Goal: Task Accomplishment & Management: Use online tool/utility

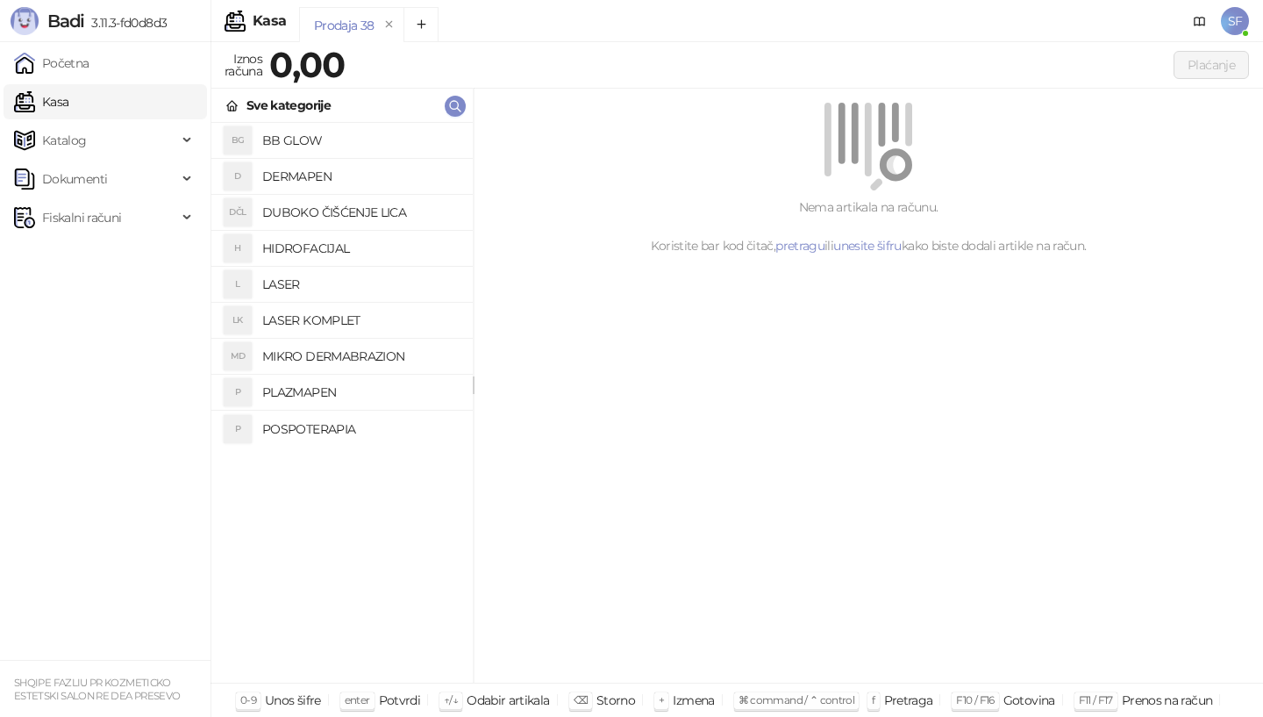
click at [846, 215] on div "Nema artikala na računu. Koristite bar kod čitač, pretragu ili unesite šifru ka…" at bounding box center [868, 226] width 747 height 58
click at [904, 225] on div "Nema artikala na računu. Koristite bar kod čitač, pretragu ili unesite šifru ka…" at bounding box center [868, 226] width 747 height 58
click at [904, 243] on div "Nema artikala na računu. Koristite bar kod čitač, pretragu ili unesite šifru ka…" at bounding box center [868, 226] width 747 height 58
drag, startPoint x: 924, startPoint y: 252, endPoint x: 963, endPoint y: 287, distance: 52.8
click at [963, 287] on div "Nema artikala na računu. Koristite bar kod čitač, pretragu ili unesite šifru ka…" at bounding box center [869, 386] width 790 height 595
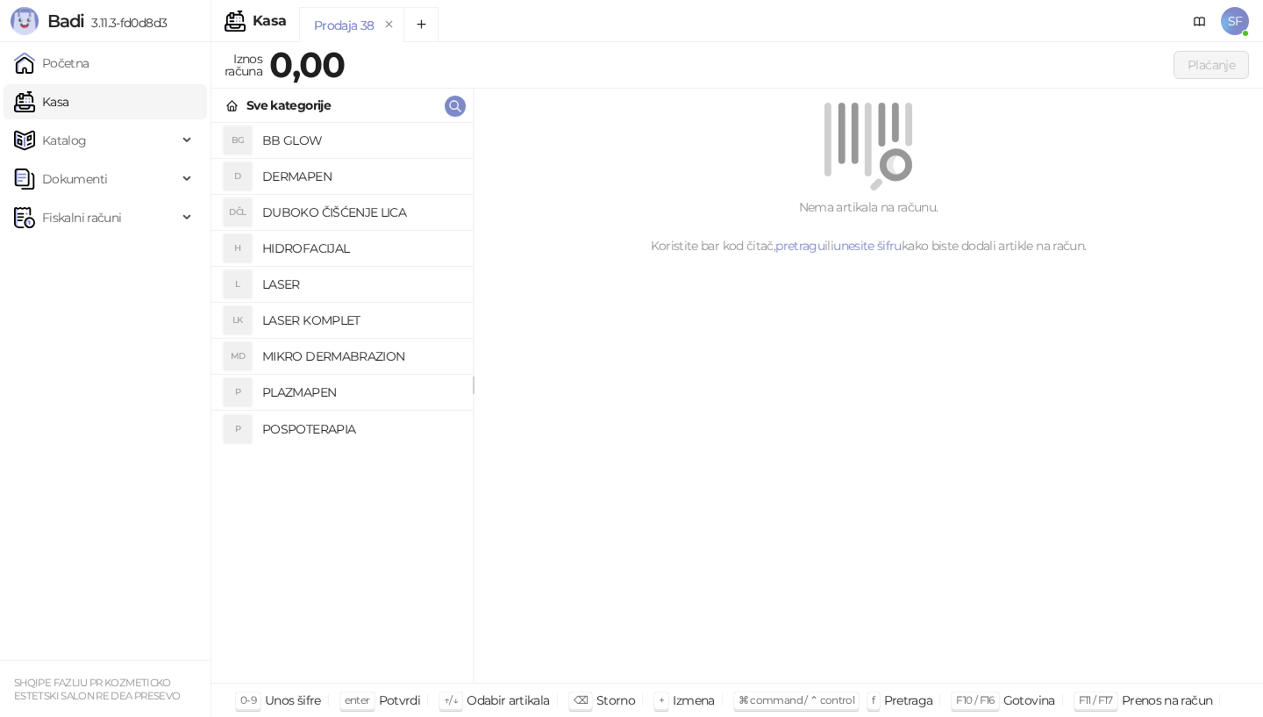
click at [740, 330] on div "Nema artikala na računu. Koristite bar kod čitač, pretragu ili unesite šifru ka…" at bounding box center [869, 386] width 790 height 595
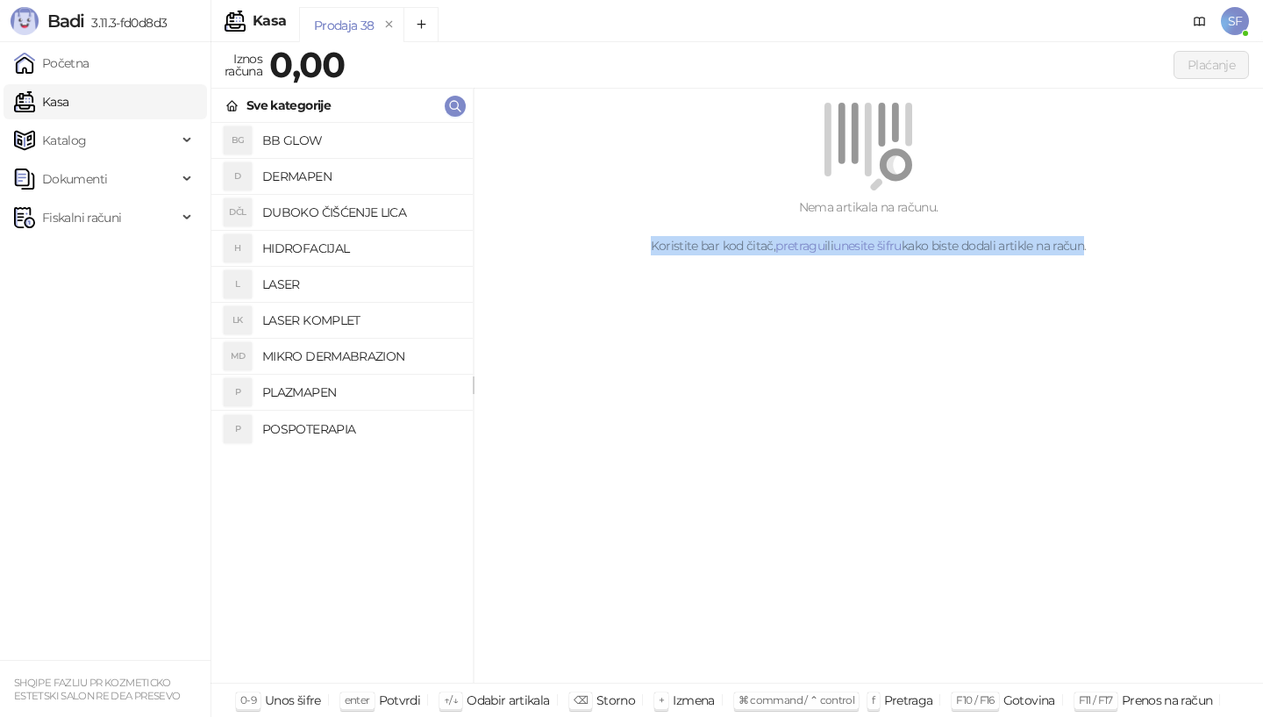
drag, startPoint x: 643, startPoint y: 243, endPoint x: 1083, endPoint y: 462, distance: 491.2
click at [1083, 462] on div "Nema artikala na računu. Koristite bar kod čitač, pretragu ili unesite šifru ka…" at bounding box center [869, 386] width 790 height 595
drag, startPoint x: 1021, startPoint y: 452, endPoint x: 783, endPoint y: 401, distance: 243.1
click at [1019, 451] on div "Nema artikala na računu. Koristite bar kod čitač, pretragu ili unesite šifru ka…" at bounding box center [869, 386] width 790 height 595
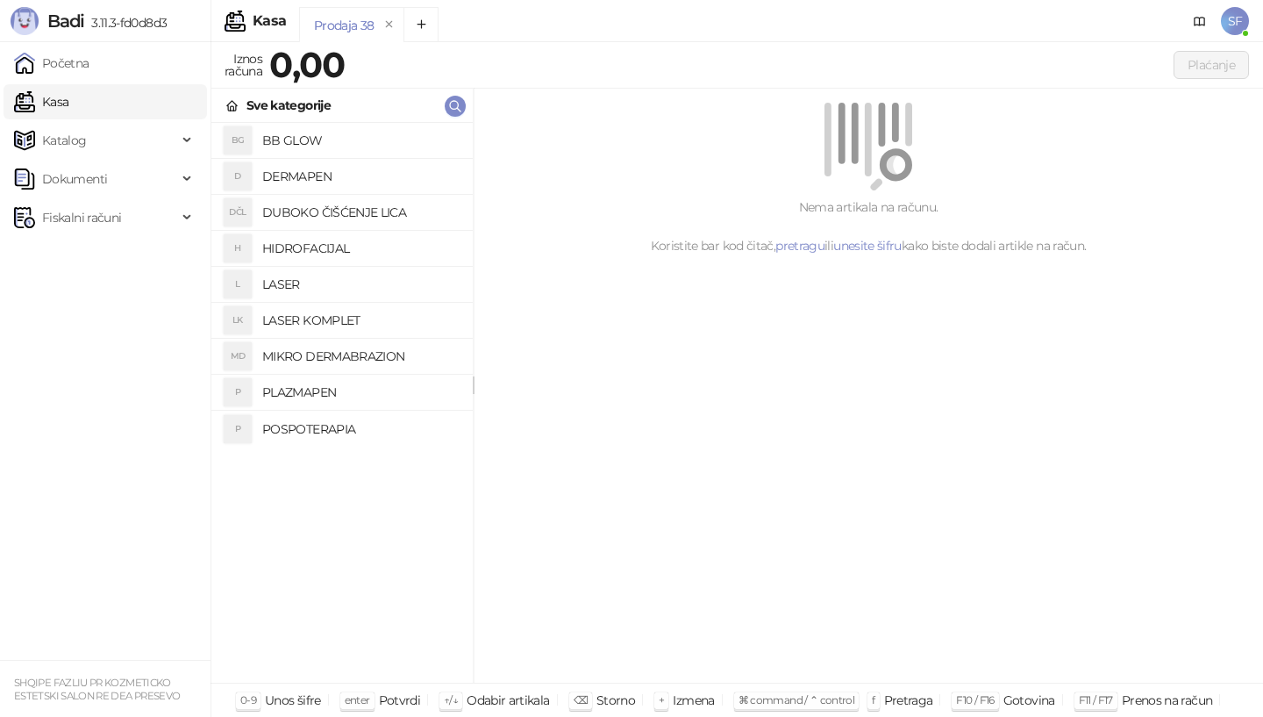
click at [654, 160] on div at bounding box center [868, 147] width 747 height 88
click at [883, 160] on img at bounding box center [869, 147] width 88 height 88
drag, startPoint x: 667, startPoint y: 252, endPoint x: 676, endPoint y: 245, distance: 11.9
click at [676, 245] on div "Nema artikala na računu. Koristite bar kod čitač, pretragu ili unesite šifru ka…" at bounding box center [868, 226] width 747 height 58
drag, startPoint x: 696, startPoint y: 248, endPoint x: 1191, endPoint y: 318, distance: 500.6
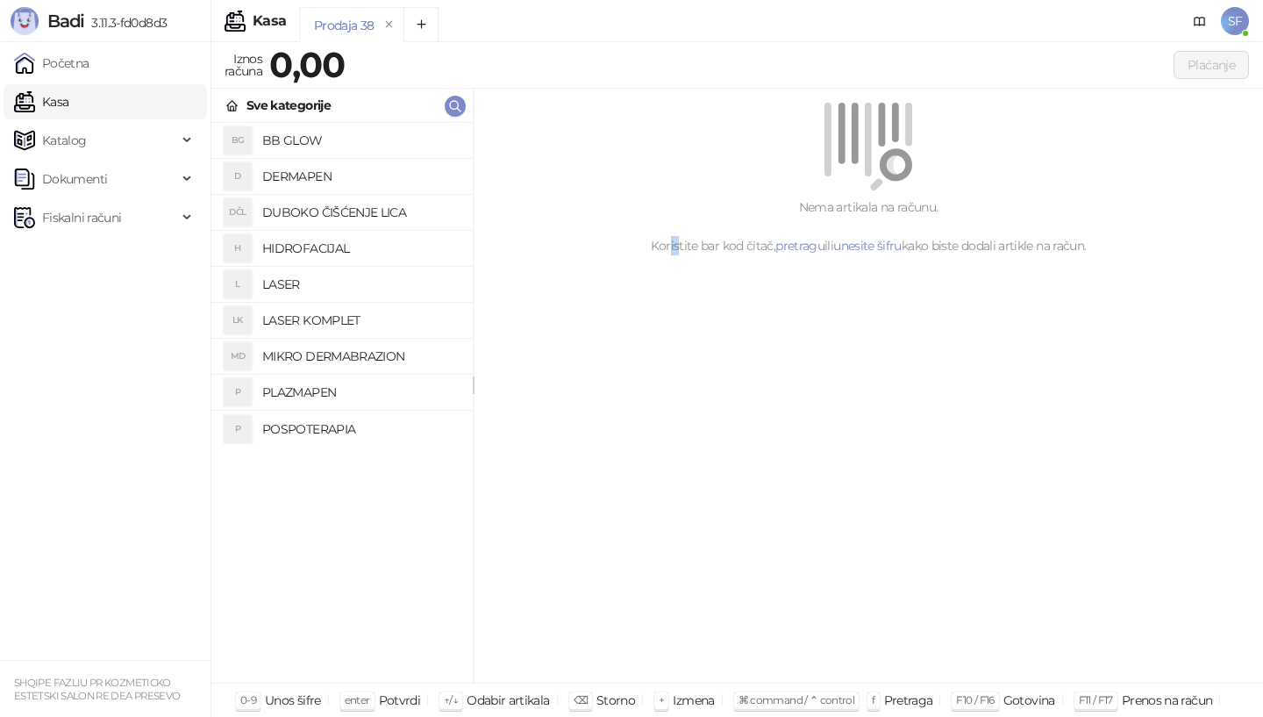
click at [1190, 321] on div "Nema artikala na računu. Koristite bar kod čitač, pretragu ili unesite šifru ka…" at bounding box center [869, 386] width 790 height 595
click at [1117, 242] on div "Nema artikala na računu. Koristite bar kod čitač, pretragu ili unesite šifru ka…" at bounding box center [868, 226] width 747 height 58
drag, startPoint x: 647, startPoint y: 237, endPoint x: 1088, endPoint y: 253, distance: 440.7
click at [1112, 306] on div "Nema artikala na računu. Koristite bar kod čitač, pretragu ili unesite šifru ka…" at bounding box center [869, 386] width 790 height 595
click at [1067, 236] on div "Nema artikala na računu. Koristite bar kod čitač, pretragu ili unesite šifru ka…" at bounding box center [868, 226] width 747 height 58
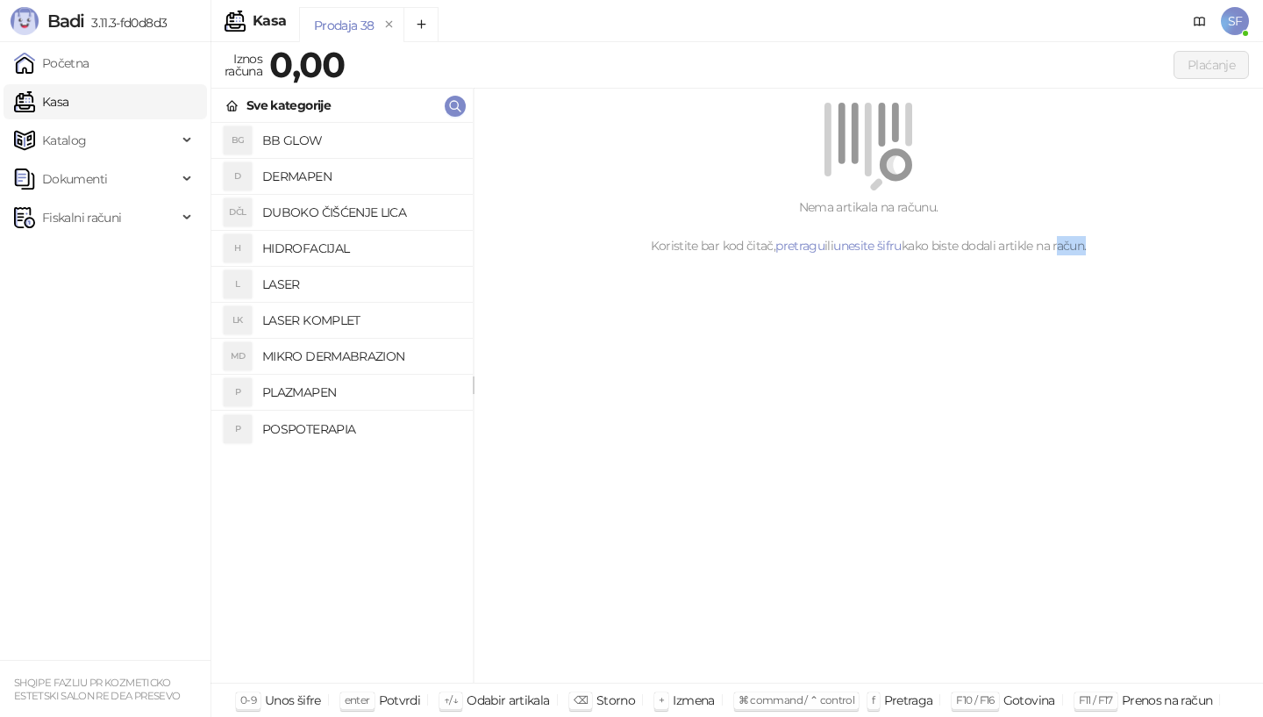
drag, startPoint x: 1088, startPoint y: 245, endPoint x: 1057, endPoint y: 247, distance: 30.8
click at [1057, 247] on div "Nema artikala na računu. Koristite bar kod čitač, pretragu ili unesite šifru ka…" at bounding box center [868, 226] width 747 height 58
click at [1033, 262] on div "Nema artikala na računu. Koristite bar kod čitač, pretragu ili unesite šifru ka…" at bounding box center [869, 179] width 790 height 181
click at [776, 539] on div "Nema artikala na računu. Koristite bar kod čitač, pretragu ili unesite šifru ka…" at bounding box center [869, 386] width 790 height 595
